Goal: Information Seeking & Learning: Learn about a topic

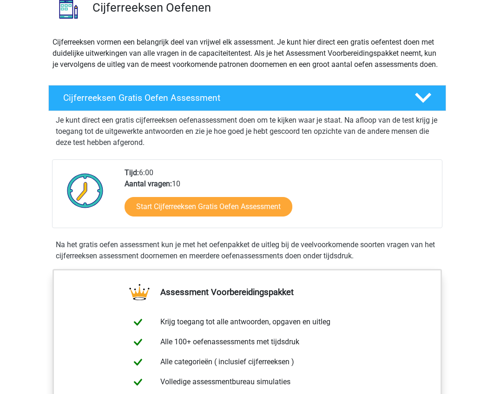
scroll to position [93, 0]
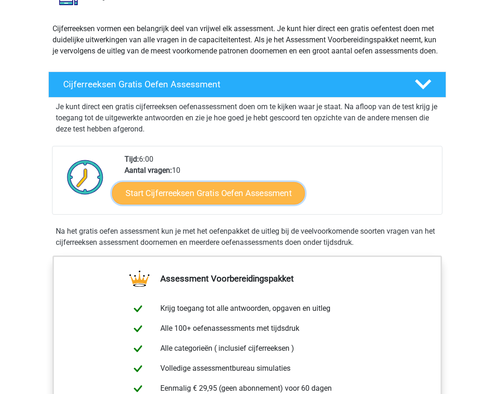
click at [256, 204] on link "Start Cijferreeksen Gratis Oefen Assessment" at bounding box center [208, 193] width 193 height 22
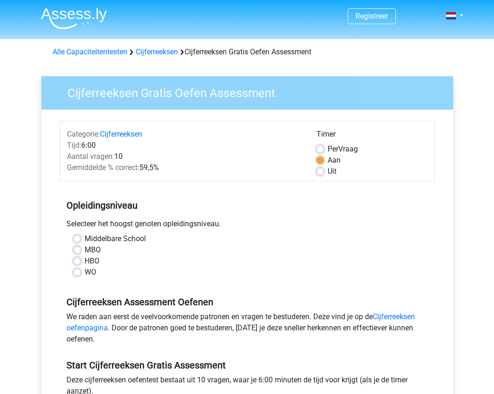
click at [85, 238] on label "Middelbare School" at bounding box center [115, 238] width 61 height 11
click at [79, 238] on input "Middelbare School" at bounding box center [76, 237] width 7 height 9
radio input "true"
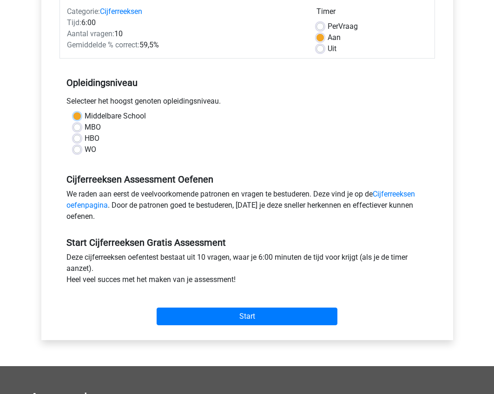
scroll to position [139, 0]
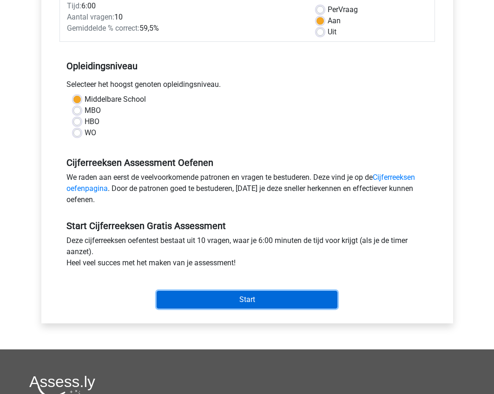
click at [239, 295] on input "Start" at bounding box center [247, 300] width 181 height 18
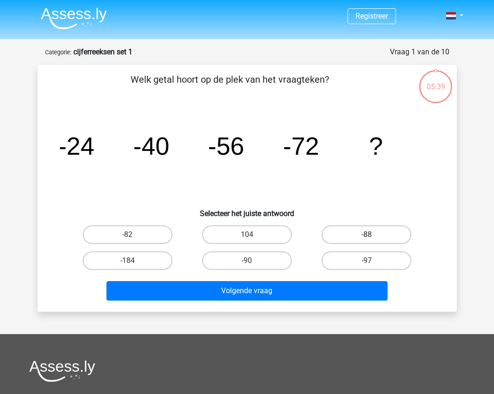
click at [367, 234] on label "-88" at bounding box center [367, 234] width 90 height 19
click at [367, 235] on input "-88" at bounding box center [370, 238] width 6 height 6
radio input "true"
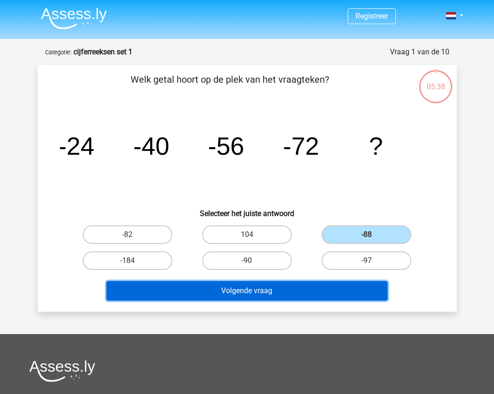
click at [321, 290] on button "Volgende vraag" at bounding box center [246, 291] width 281 height 20
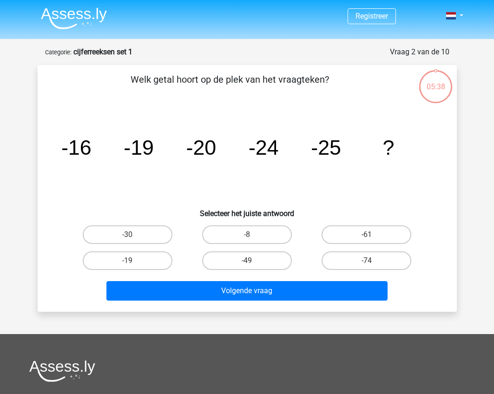
scroll to position [46, 0]
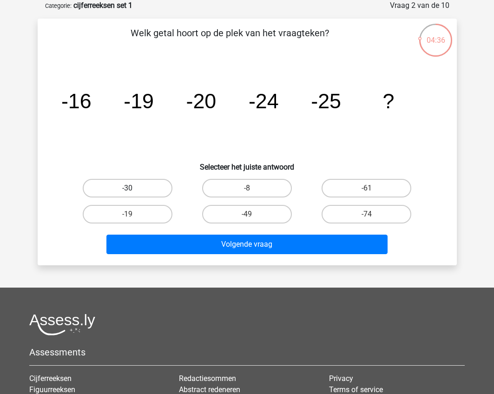
click at [152, 187] on label "-30" at bounding box center [128, 188] width 90 height 19
click at [133, 188] on input "-30" at bounding box center [130, 191] width 6 height 6
radio input "true"
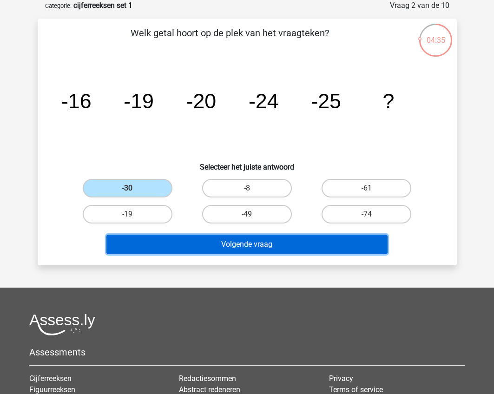
click at [238, 250] on button "Volgende vraag" at bounding box center [246, 245] width 281 height 20
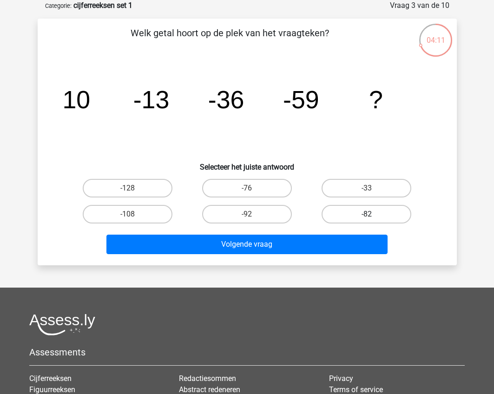
click at [360, 213] on label "-82" at bounding box center [367, 214] width 90 height 19
click at [367, 214] on input "-82" at bounding box center [370, 217] width 6 height 6
radio input "true"
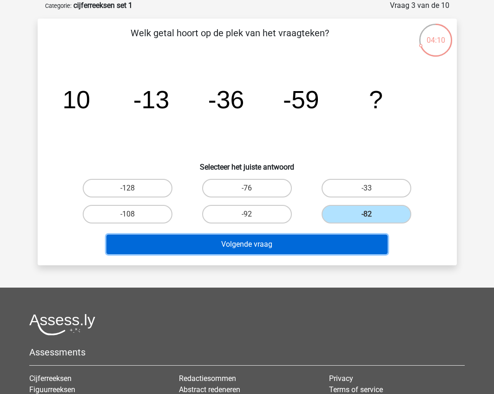
click at [340, 243] on button "Volgende vraag" at bounding box center [246, 245] width 281 height 20
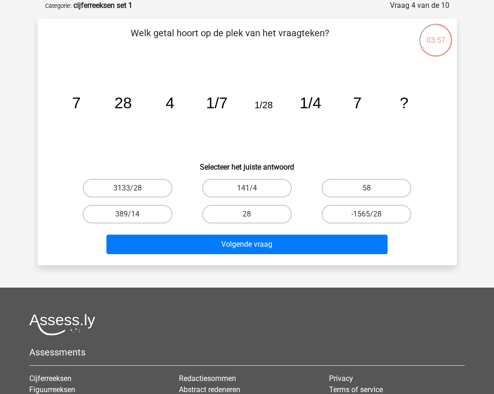
click at [434, 242] on div "Volgende vraag" at bounding box center [248, 242] width 390 height 31
click at [447, 232] on div "Welk getal hoort op de plek van het vraagteken? image/svg+xml 7 28 4 1/7 1/28 1…" at bounding box center [247, 142] width 412 height 232
click at [441, 236] on div "Volgende vraag" at bounding box center [248, 242] width 390 height 31
click at [446, 218] on div "Welk getal hoort op de plek van het vraagteken? image/svg+xml 7 28 4 1/7 1/28 1…" at bounding box center [247, 142] width 412 height 232
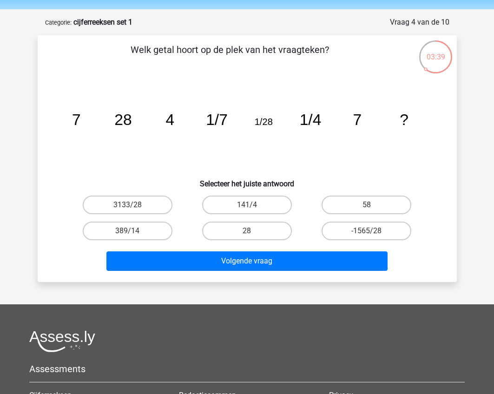
scroll to position [0, 0]
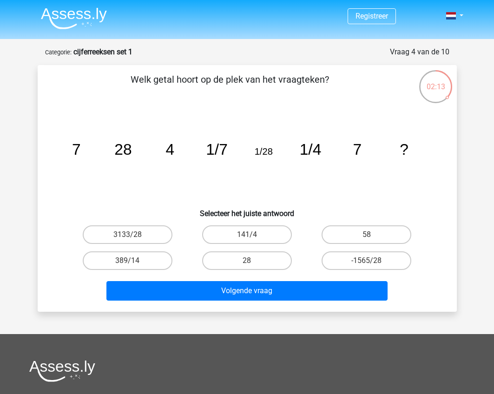
click at [223, 367] on div at bounding box center [247, 371] width 436 height 22
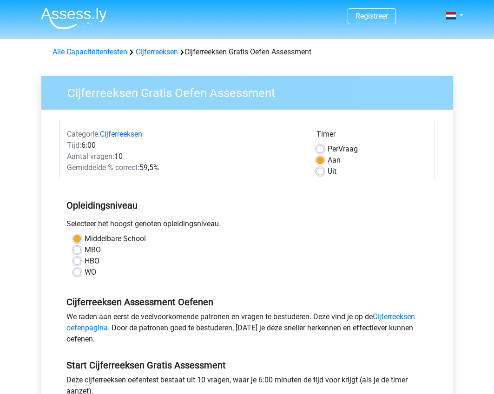
scroll to position [139, 0]
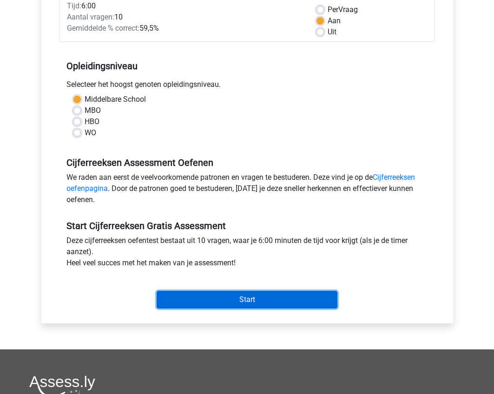
click at [237, 295] on input "Start" at bounding box center [247, 300] width 181 height 18
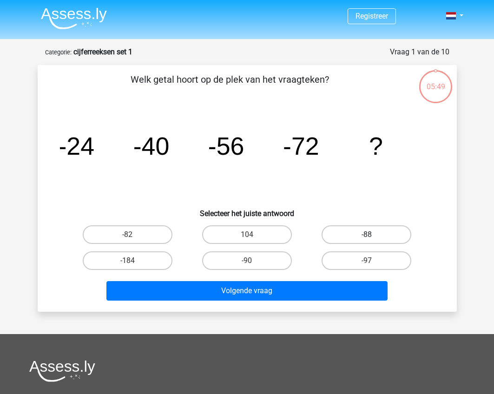
click at [358, 229] on label "-88" at bounding box center [367, 234] width 90 height 19
click at [367, 235] on input "-88" at bounding box center [370, 238] width 6 height 6
radio input "true"
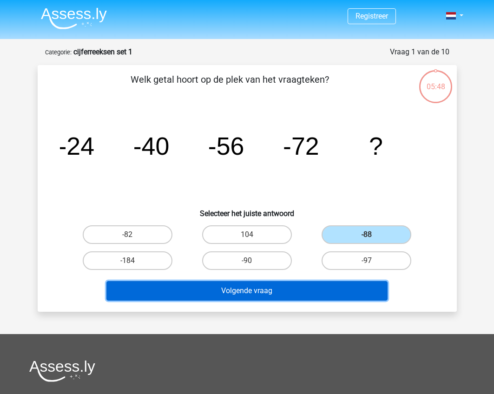
click at [321, 294] on button "Volgende vraag" at bounding box center [246, 291] width 281 height 20
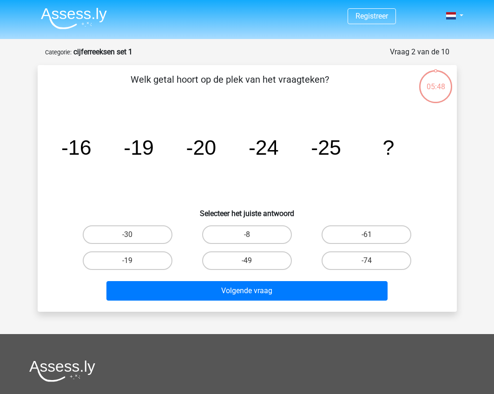
scroll to position [46, 0]
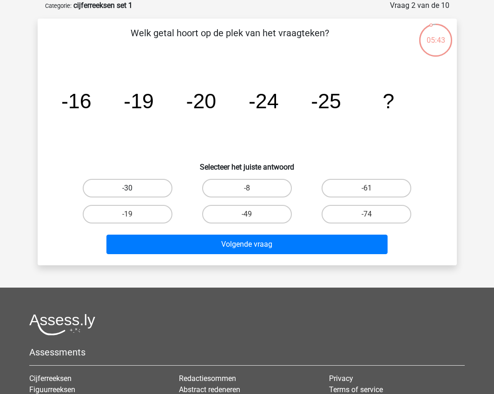
click at [155, 191] on label "-30" at bounding box center [128, 188] width 90 height 19
click at [133, 191] on input "-30" at bounding box center [130, 191] width 6 height 6
radio input "true"
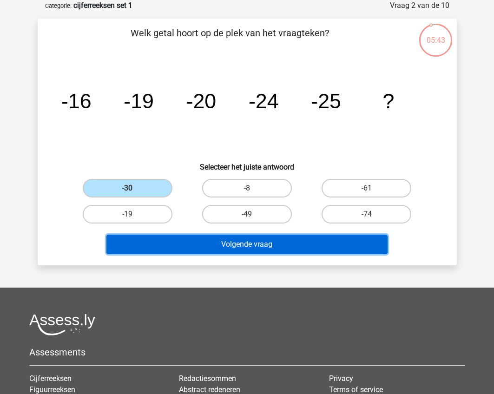
click at [205, 240] on button "Volgende vraag" at bounding box center [246, 245] width 281 height 20
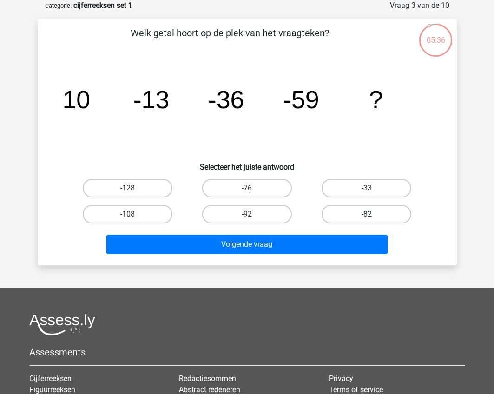
click at [361, 217] on label "-82" at bounding box center [367, 214] width 90 height 19
click at [367, 217] on input "-82" at bounding box center [370, 217] width 6 height 6
radio input "true"
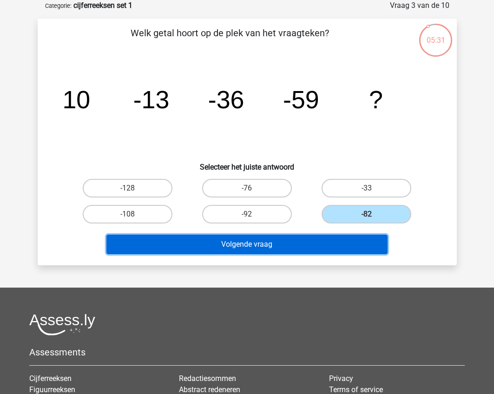
click at [305, 239] on button "Volgende vraag" at bounding box center [246, 245] width 281 height 20
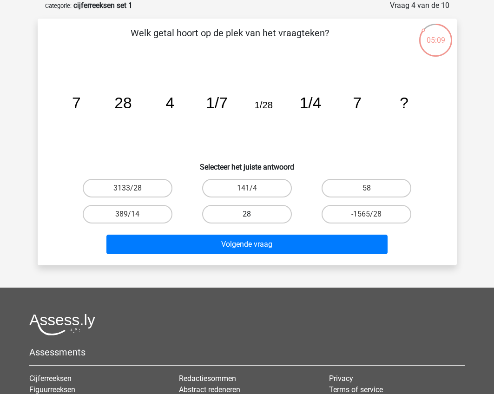
click at [263, 217] on label "28" at bounding box center [247, 214] width 90 height 19
click at [253, 217] on input "28" at bounding box center [250, 217] width 6 height 6
radio input "true"
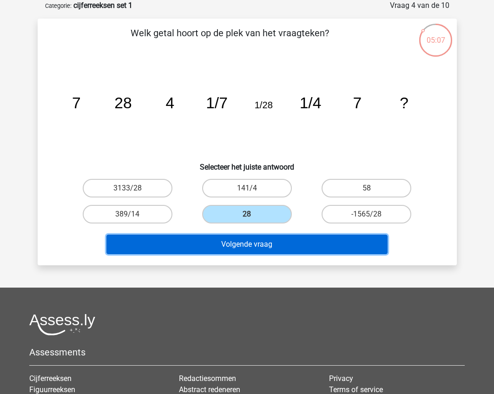
click at [265, 245] on button "Volgende vraag" at bounding box center [246, 245] width 281 height 20
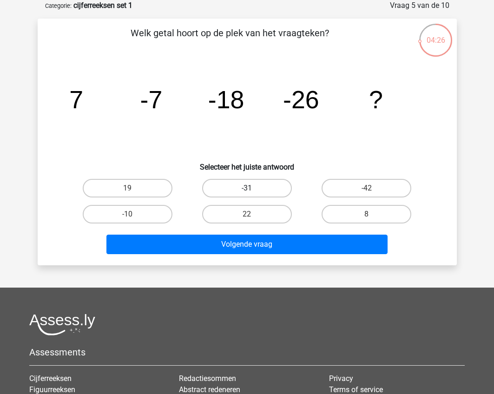
click at [262, 188] on label "-31" at bounding box center [247, 188] width 90 height 19
click at [253, 188] on input "-31" at bounding box center [250, 191] width 6 height 6
radio input "true"
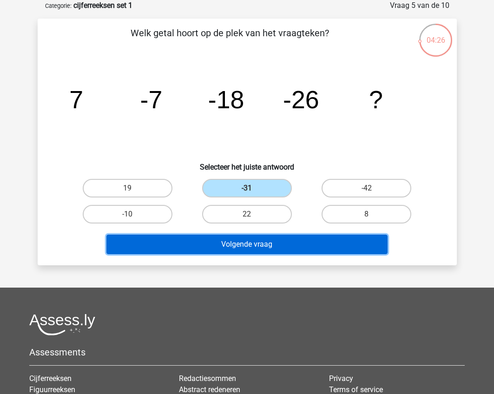
click at [266, 246] on button "Volgende vraag" at bounding box center [246, 245] width 281 height 20
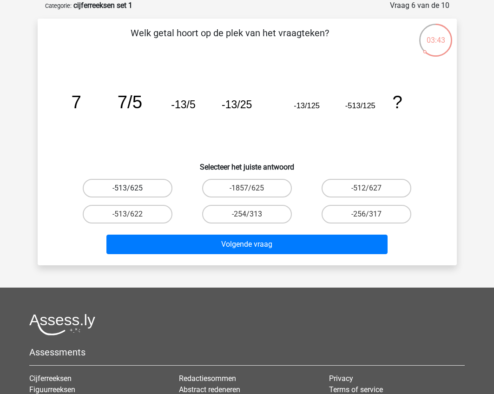
click at [144, 186] on label "-513/625" at bounding box center [128, 188] width 90 height 19
click at [133, 188] on input "-513/625" at bounding box center [130, 191] width 6 height 6
radio input "true"
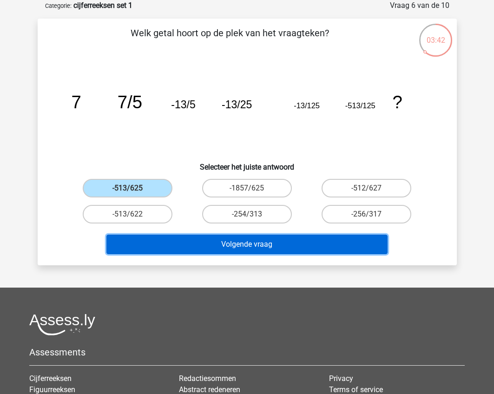
click at [185, 238] on button "Volgende vraag" at bounding box center [246, 245] width 281 height 20
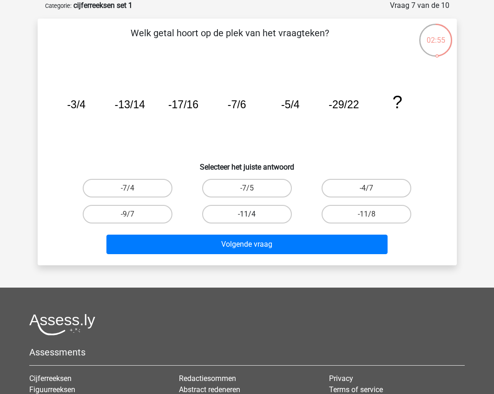
click at [269, 212] on label "-11/4" at bounding box center [247, 214] width 90 height 19
click at [253, 214] on input "-11/4" at bounding box center [250, 217] width 6 height 6
radio input "true"
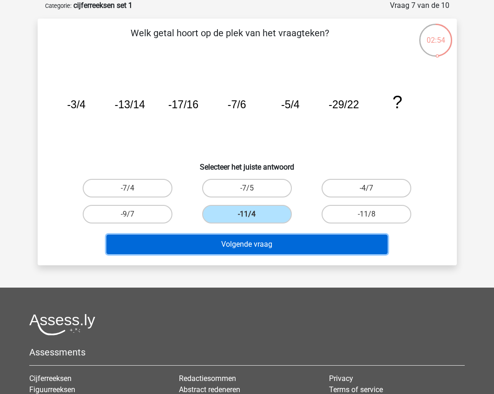
click at [267, 246] on button "Volgende vraag" at bounding box center [246, 245] width 281 height 20
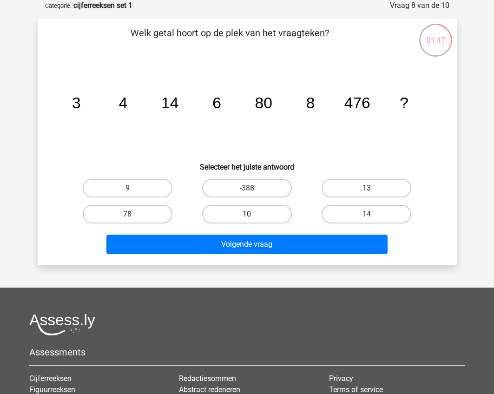
click at [256, 217] on label "10" at bounding box center [247, 214] width 90 height 19
click at [253, 217] on input "10" at bounding box center [250, 217] width 6 height 6
radio input "true"
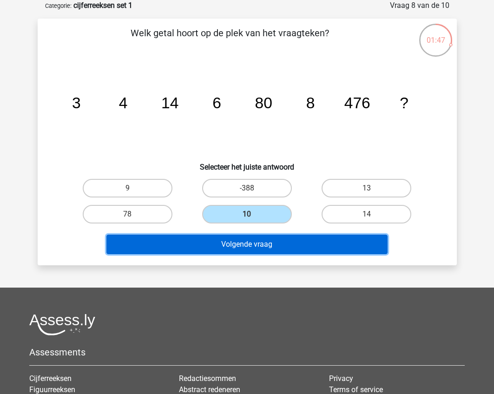
click at [256, 246] on button "Volgende vraag" at bounding box center [246, 245] width 281 height 20
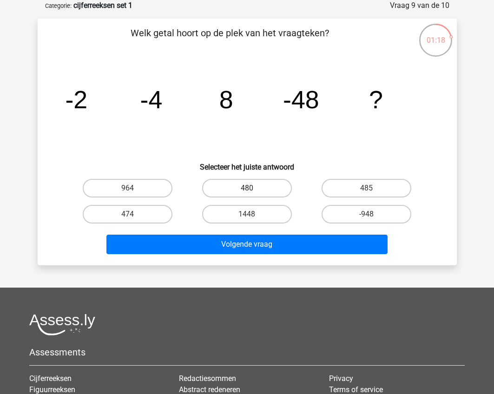
click at [237, 181] on label "480" at bounding box center [247, 188] width 90 height 19
click at [247, 188] on input "480" at bounding box center [250, 191] width 6 height 6
radio input "true"
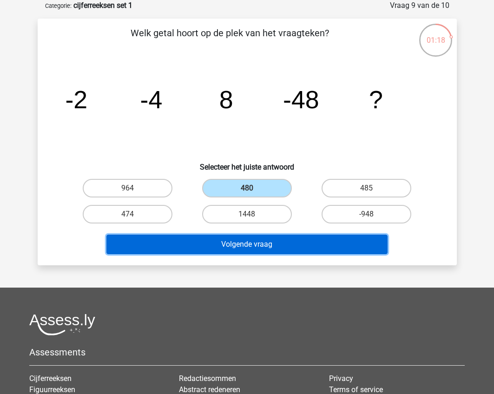
click at [251, 235] on button "Volgende vraag" at bounding box center [246, 245] width 281 height 20
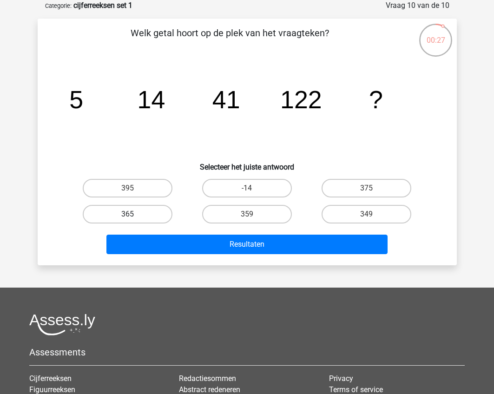
click at [144, 221] on label "365" at bounding box center [128, 214] width 90 height 19
click at [133, 220] on input "365" at bounding box center [130, 217] width 6 height 6
radio input "true"
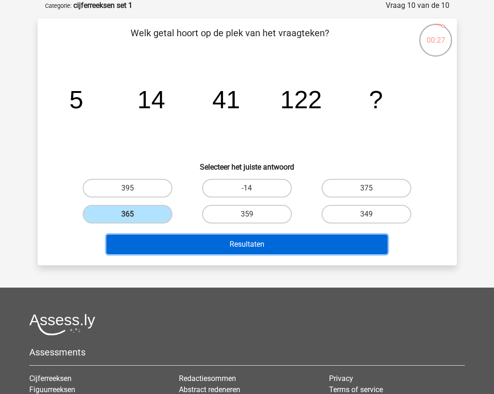
click at [199, 239] on button "Resultaten" at bounding box center [246, 245] width 281 height 20
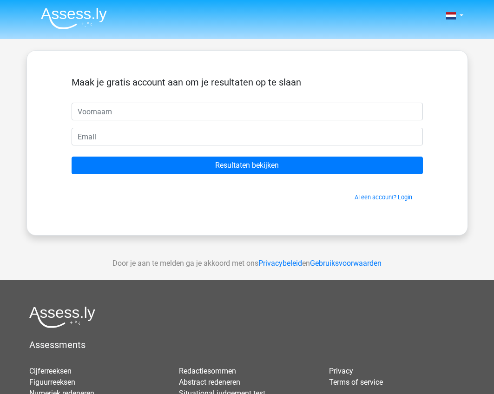
click at [221, 113] on input "text" at bounding box center [247, 112] width 351 height 18
type input "[PERSON_NAME]"
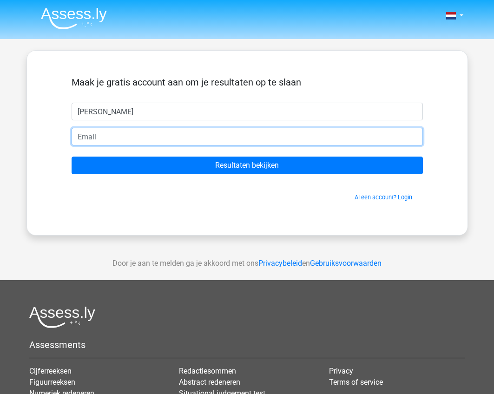
click at [230, 128] on input "email" at bounding box center [247, 137] width 351 height 18
type input "[EMAIL_ADDRESS][DOMAIN_NAME]"
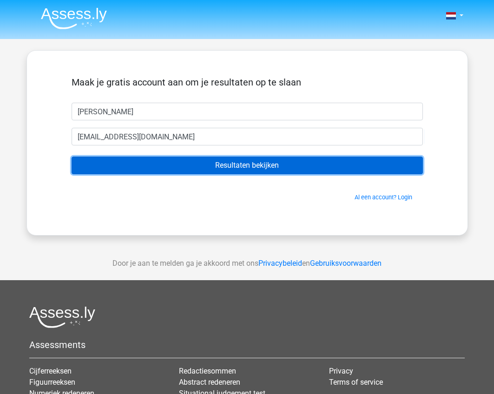
click at [233, 163] on input "Resultaten bekijken" at bounding box center [247, 166] width 351 height 18
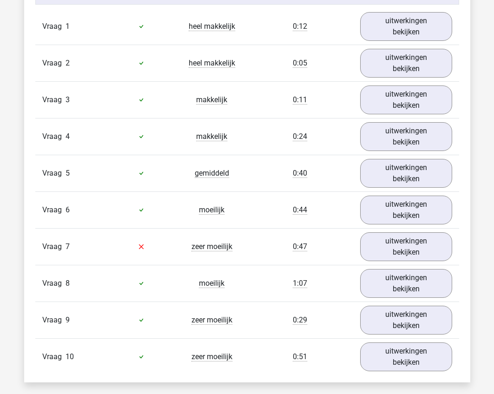
scroll to position [790, 0]
click at [423, 247] on link "uitwerkingen bekijken" at bounding box center [406, 246] width 106 height 33
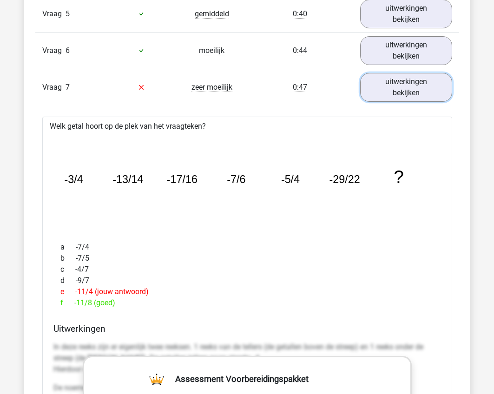
scroll to position [883, 0]
